Goal: Task Accomplishment & Management: Manage account settings

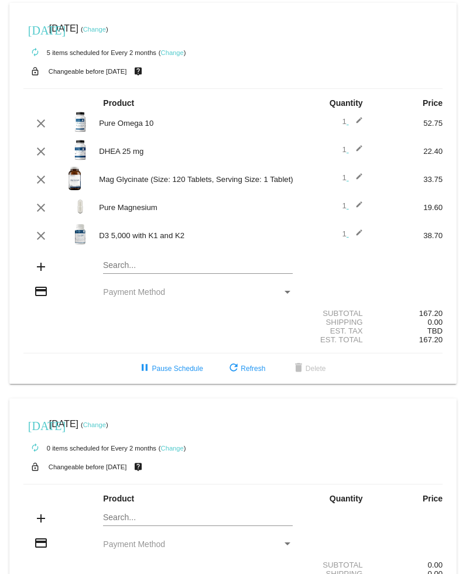
click at [354, 212] on mat-icon "edit" at bounding box center [356, 208] width 14 height 14
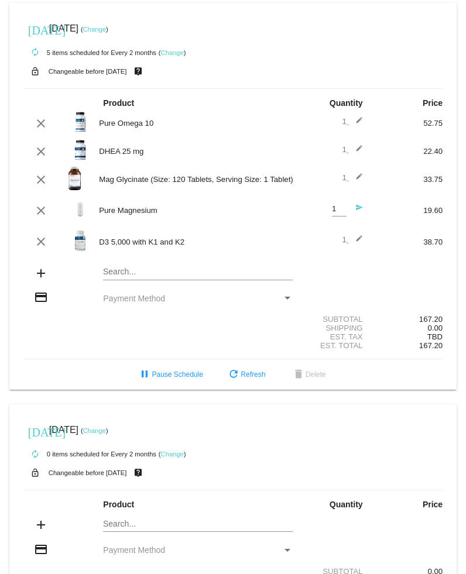
click at [355, 213] on mat-icon "send" at bounding box center [356, 211] width 14 height 14
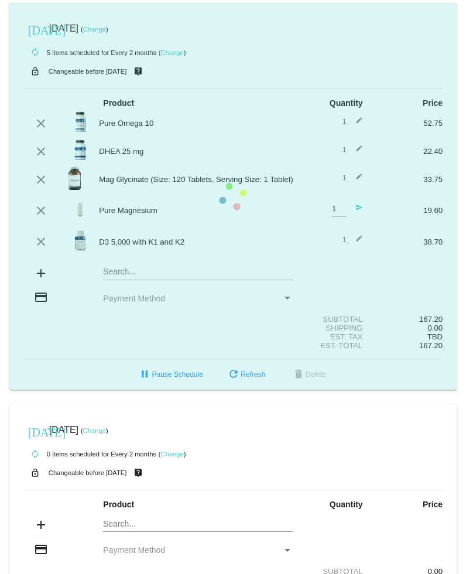
click at [337, 217] on mat-card "[DATE] [DATE] ( Change ) autorenew 5 items scheduled for Every 2 months ( Chang…" at bounding box center [232, 196] width 447 height 387
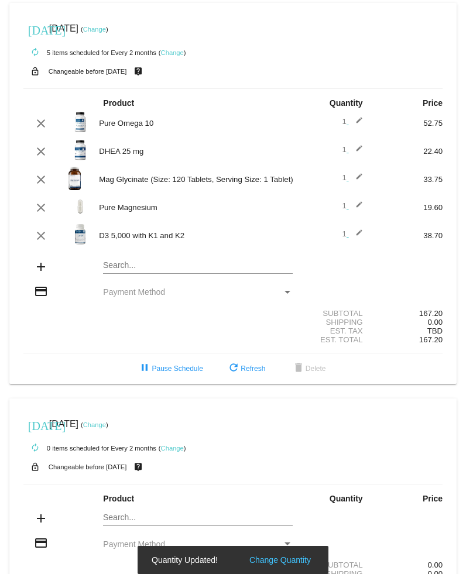
click at [351, 208] on mat-icon "edit" at bounding box center [356, 208] width 14 height 14
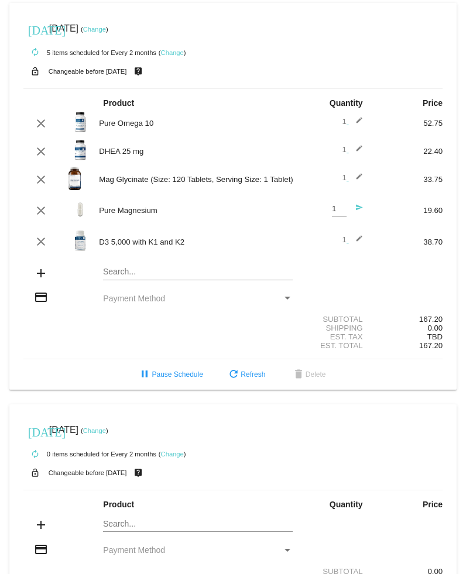
click at [334, 211] on input "1" at bounding box center [339, 209] width 15 height 9
type input "2"
click at [249, 378] on span "refresh Refresh" at bounding box center [245, 374] width 39 height 8
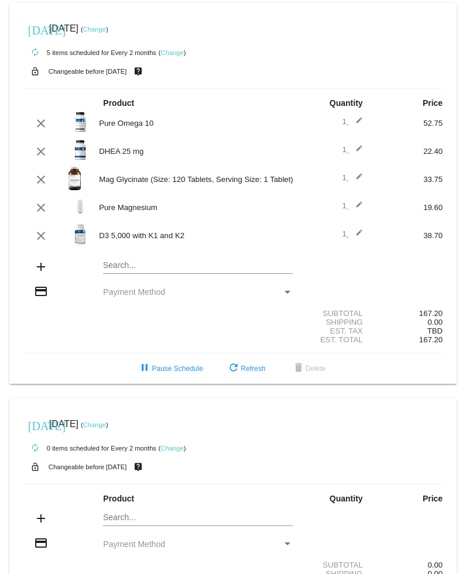
click at [359, 205] on mat-icon "edit" at bounding box center [356, 208] width 14 height 14
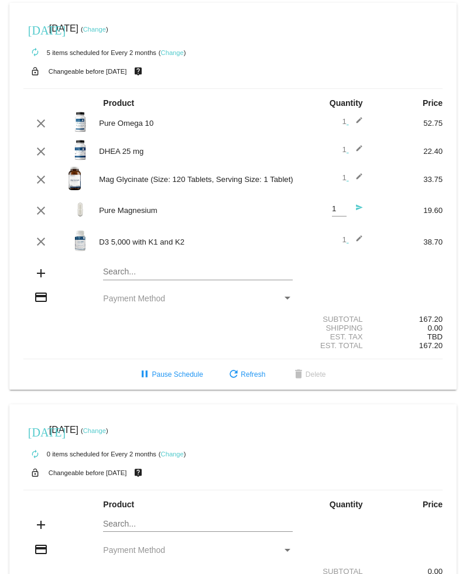
click at [338, 213] on input "1" at bounding box center [339, 209] width 15 height 9
type input "2"
click at [359, 211] on mat-icon "send" at bounding box center [356, 211] width 14 height 14
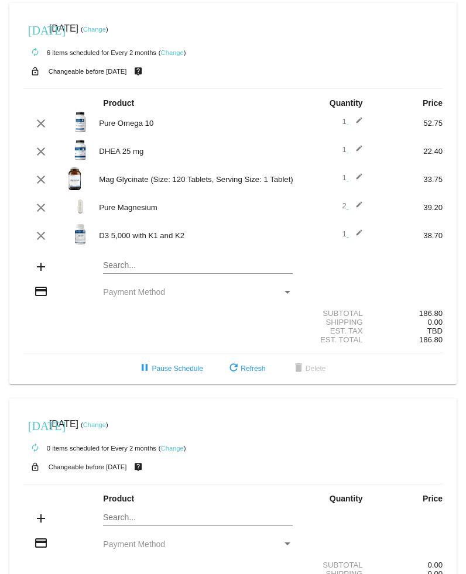
click at [106, 30] on link "Change" at bounding box center [94, 29] width 23 height 7
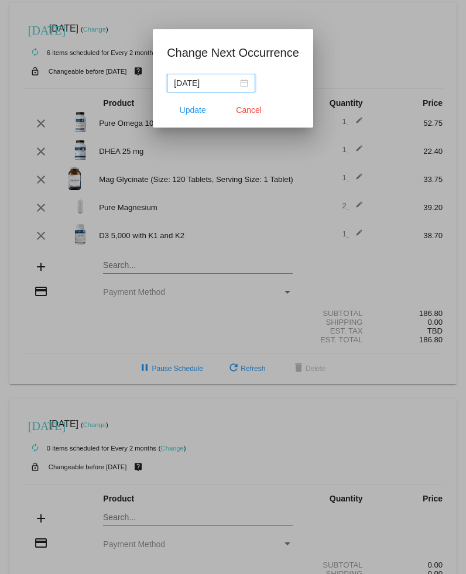
click at [246, 85] on nz-date-picker "[DATE]" at bounding box center [211, 83] width 88 height 19
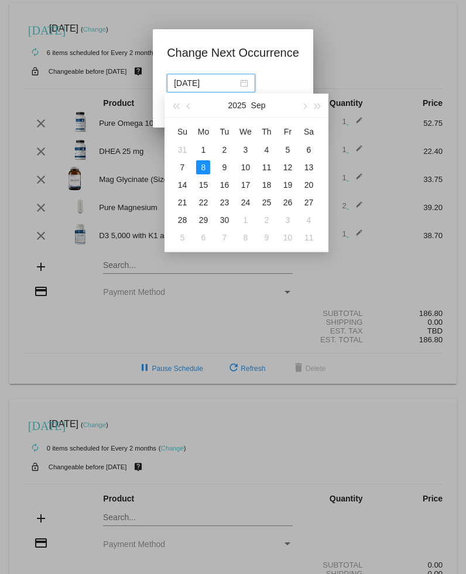
click at [202, 238] on div "6" at bounding box center [203, 237] width 14 height 14
type input "[DATE]"
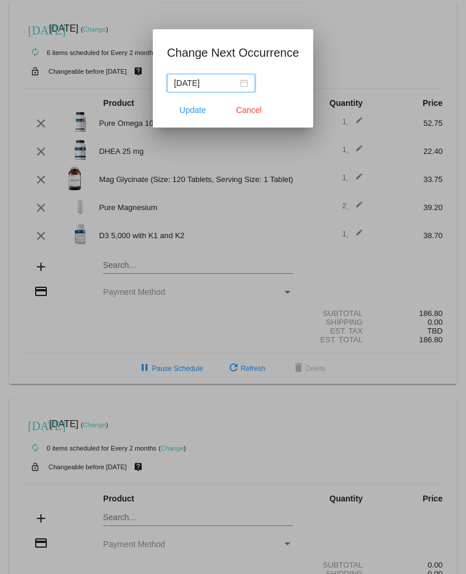
click at [188, 118] on button "Update" at bounding box center [192, 109] width 51 height 21
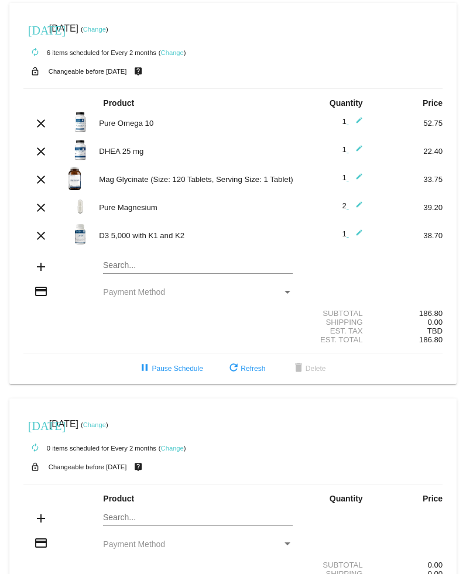
click at [175, 379] on button "pause Pause Schedule" at bounding box center [170, 368] width 84 height 21
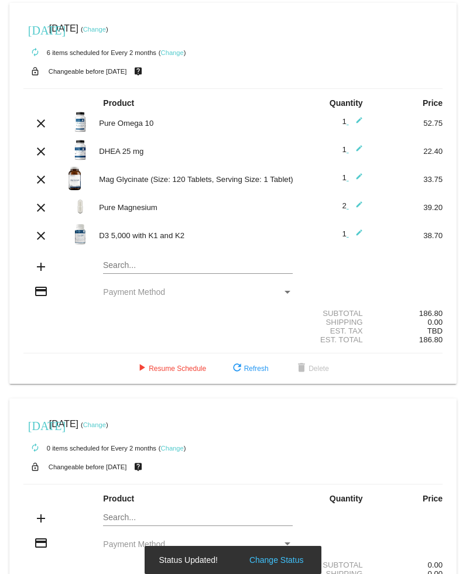
click at [168, 379] on button "play_arrow Resume Schedule" at bounding box center [170, 368] width 90 height 21
